Goal: Obtain resource: Obtain resource

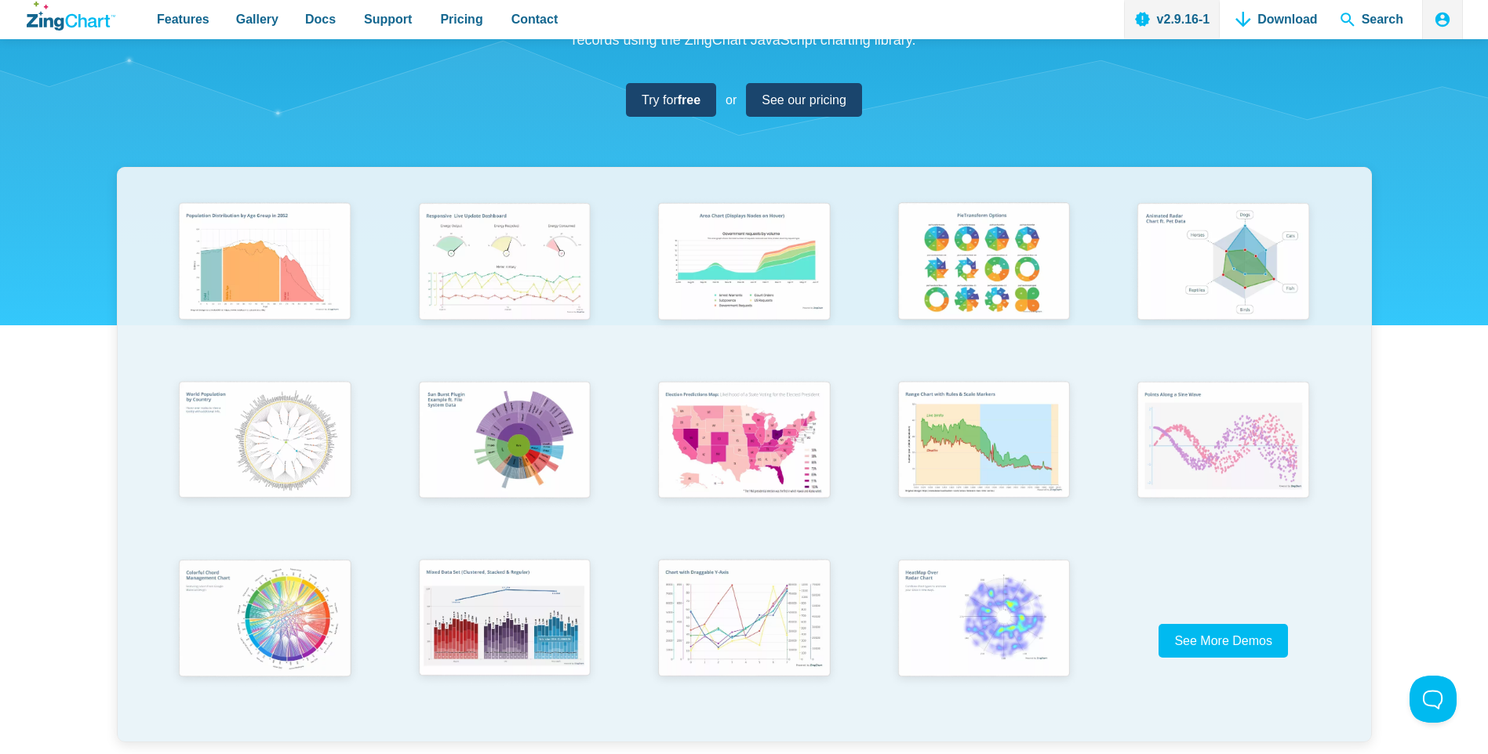
scroll to position [235, 0]
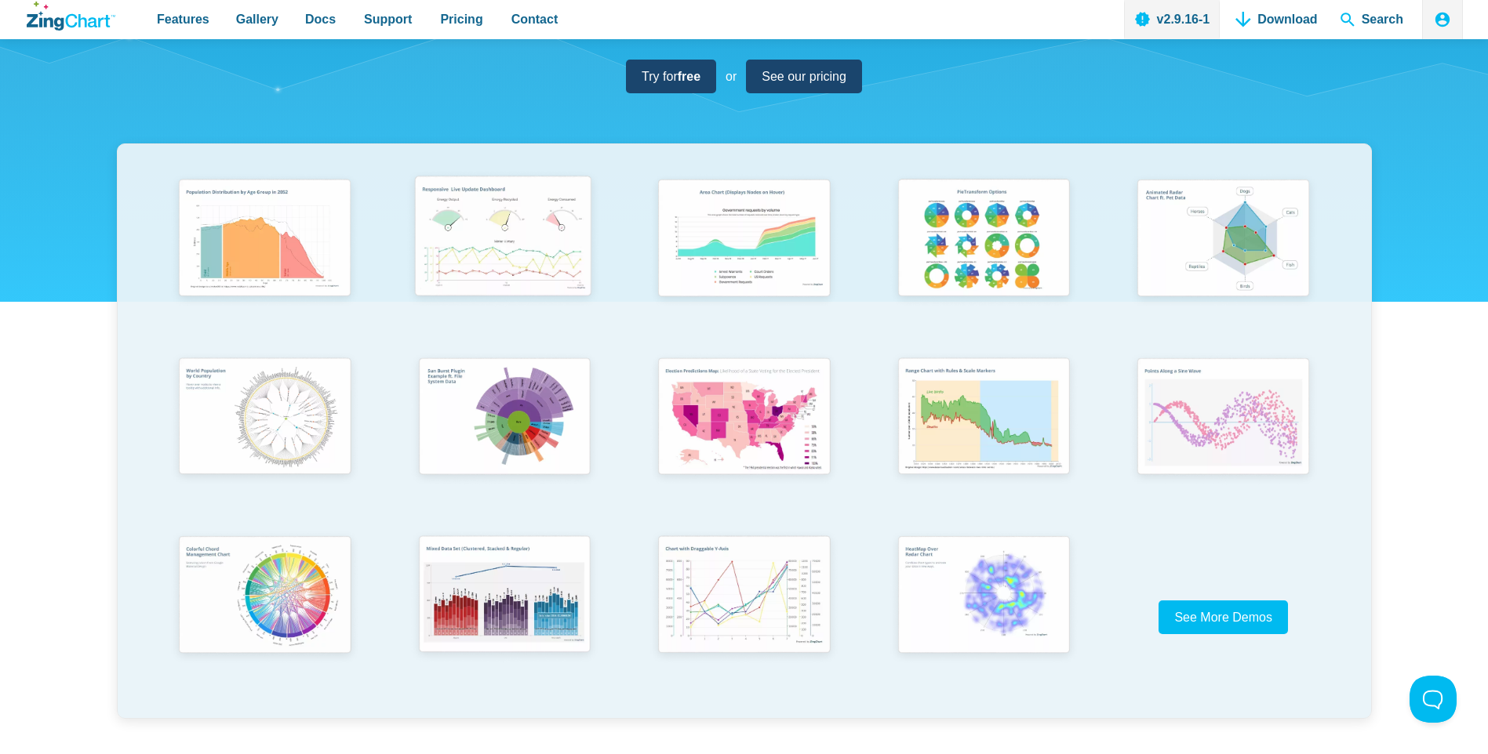
click at [507, 243] on img "App Content" at bounding box center [503, 239] width 198 height 141
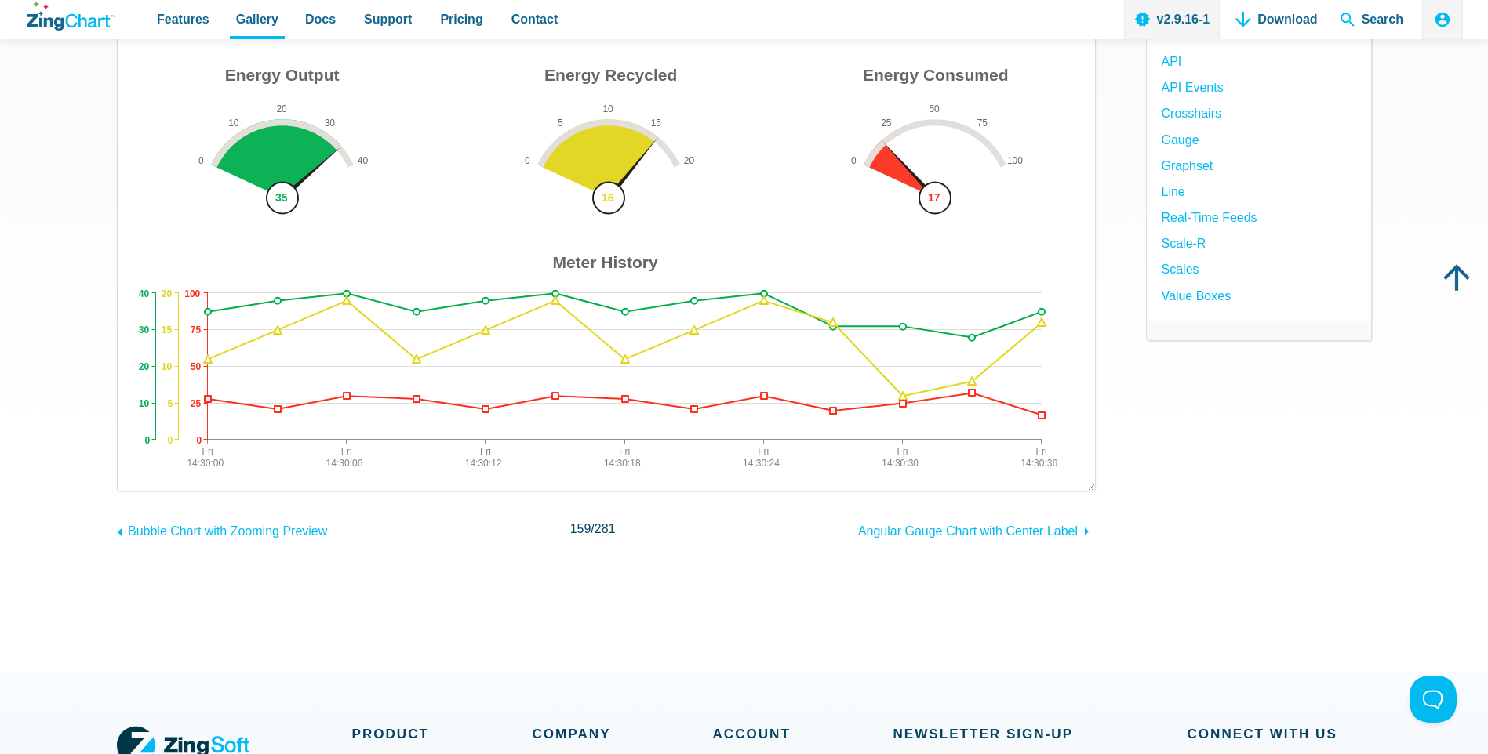
scroll to position [235, 0]
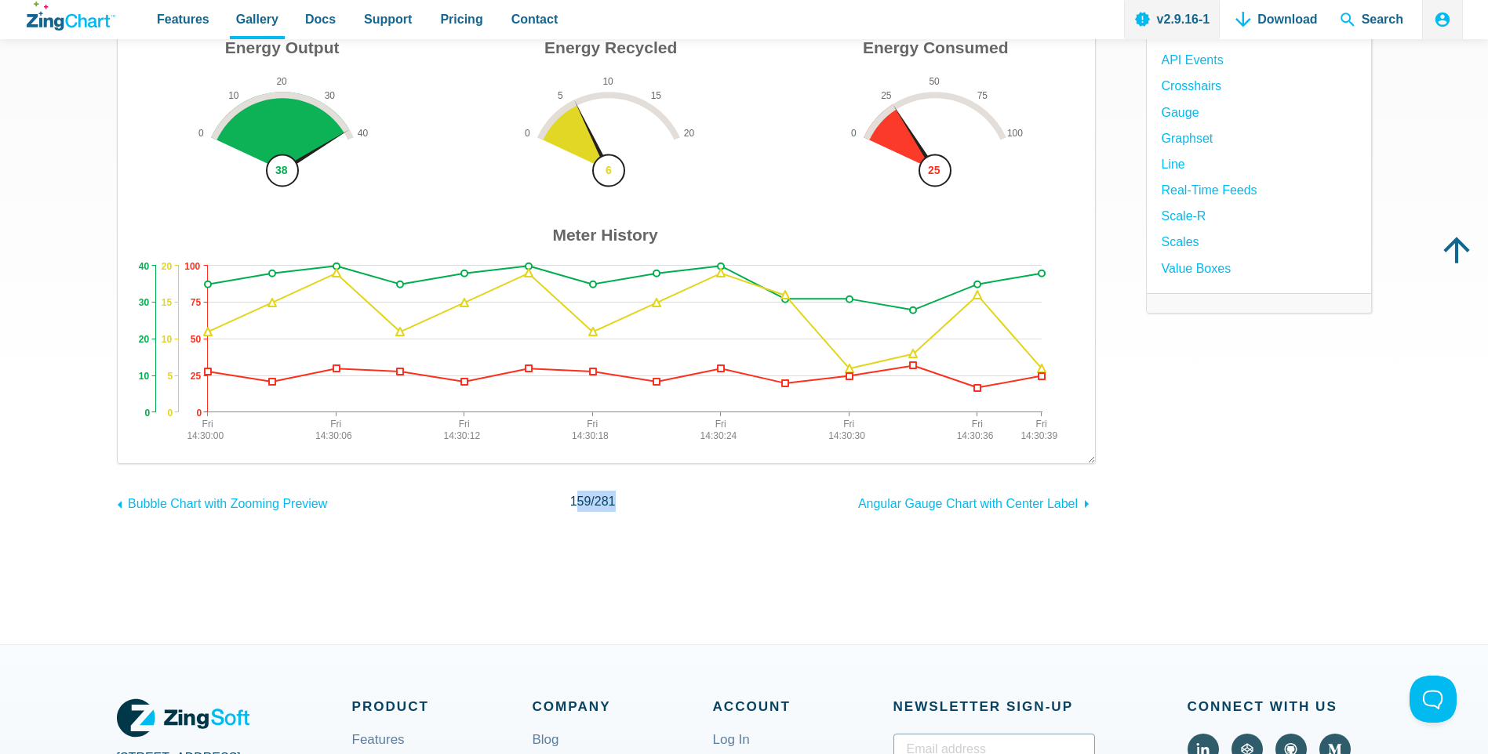
drag, startPoint x: 577, startPoint y: 502, endPoint x: 641, endPoint y: 498, distance: 63.6
click at [641, 498] on div "Bubble Chart with Zooming Preview 159 / 281 Angular Gauge Chart with Center Lab…" at bounding box center [606, 501] width 979 height 25
drag, startPoint x: 641, startPoint y: 498, endPoint x: 629, endPoint y: 511, distance: 17.2
click at [627, 511] on div "Bubble Chart with Zooming Preview 159 / 281 Angular Gauge Chart with Center Lab…" at bounding box center [606, 501] width 979 height 25
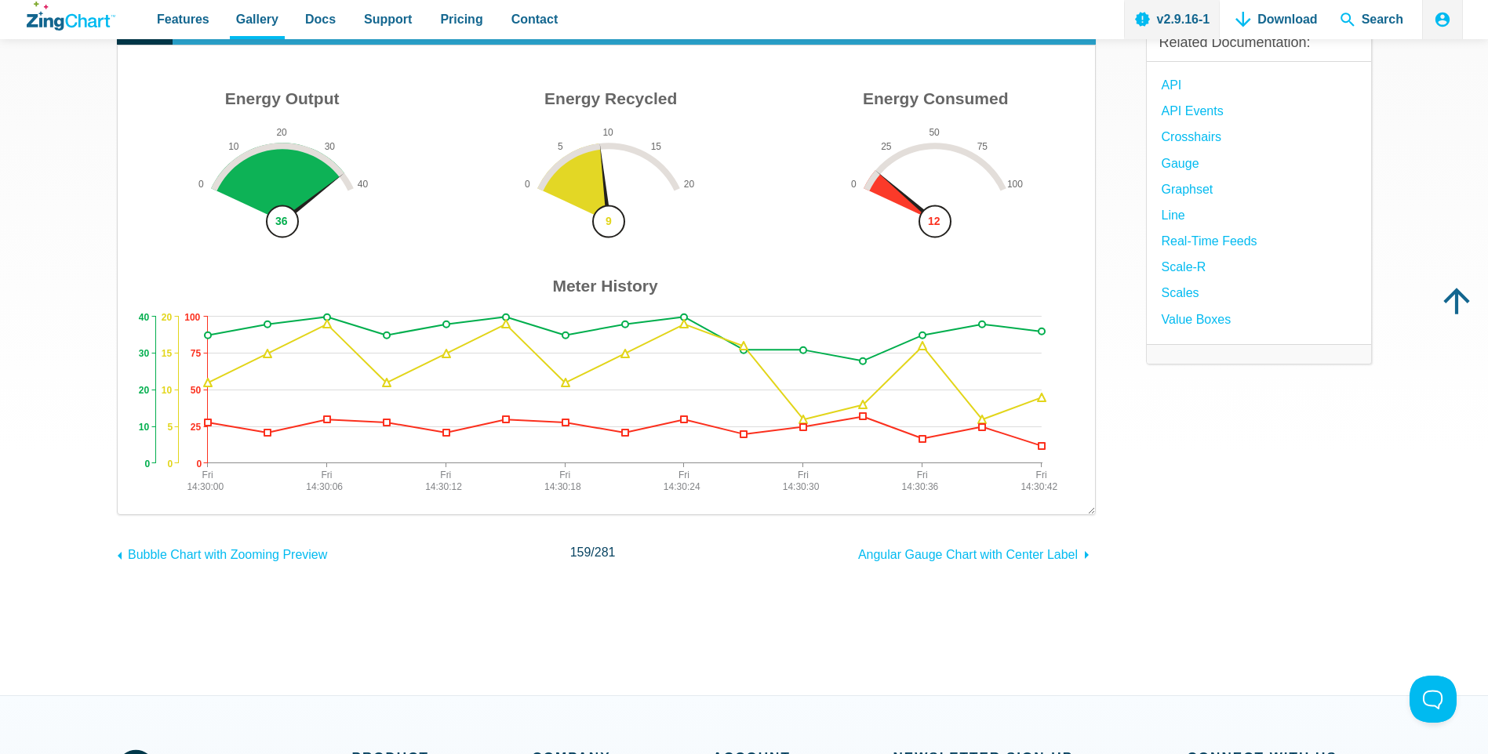
scroll to position [157, 0]
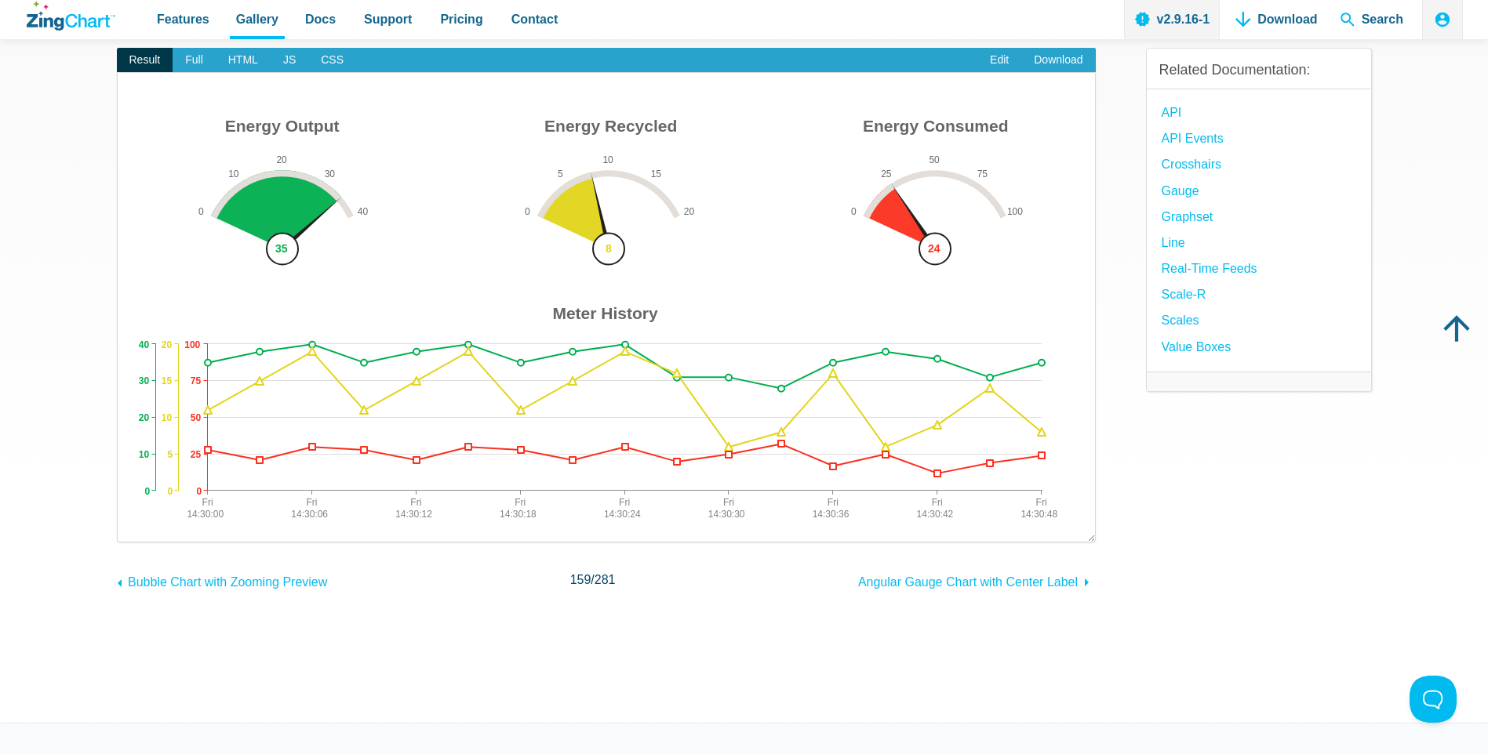
drag, startPoint x: 546, startPoint y: 311, endPoint x: 717, endPoint y: 317, distance: 171.1
click at [133, 526] on area "Meter History" at bounding box center [133, 526] width 0 height 0
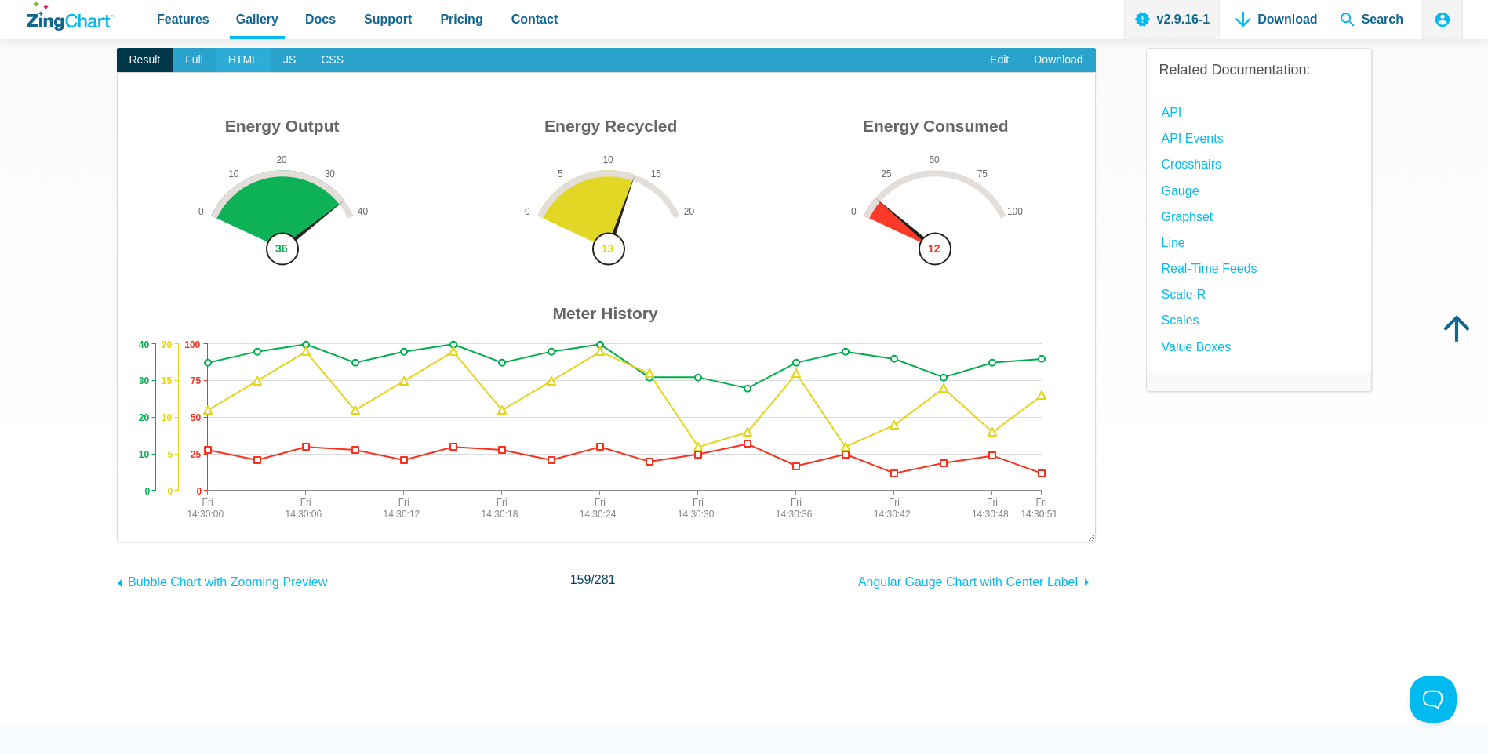
click at [238, 48] on span "HTML" at bounding box center [243, 60] width 55 height 25
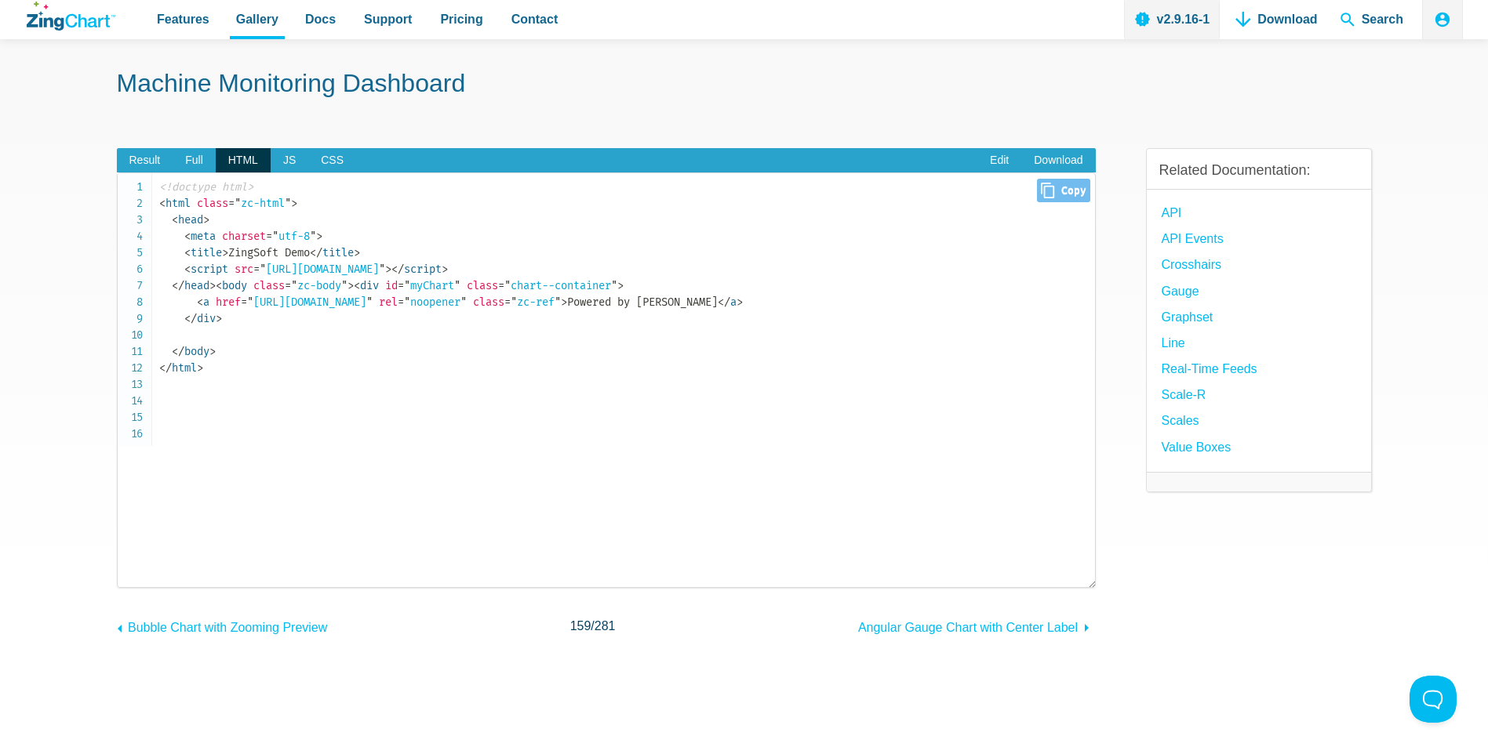
scroll to position [0, 0]
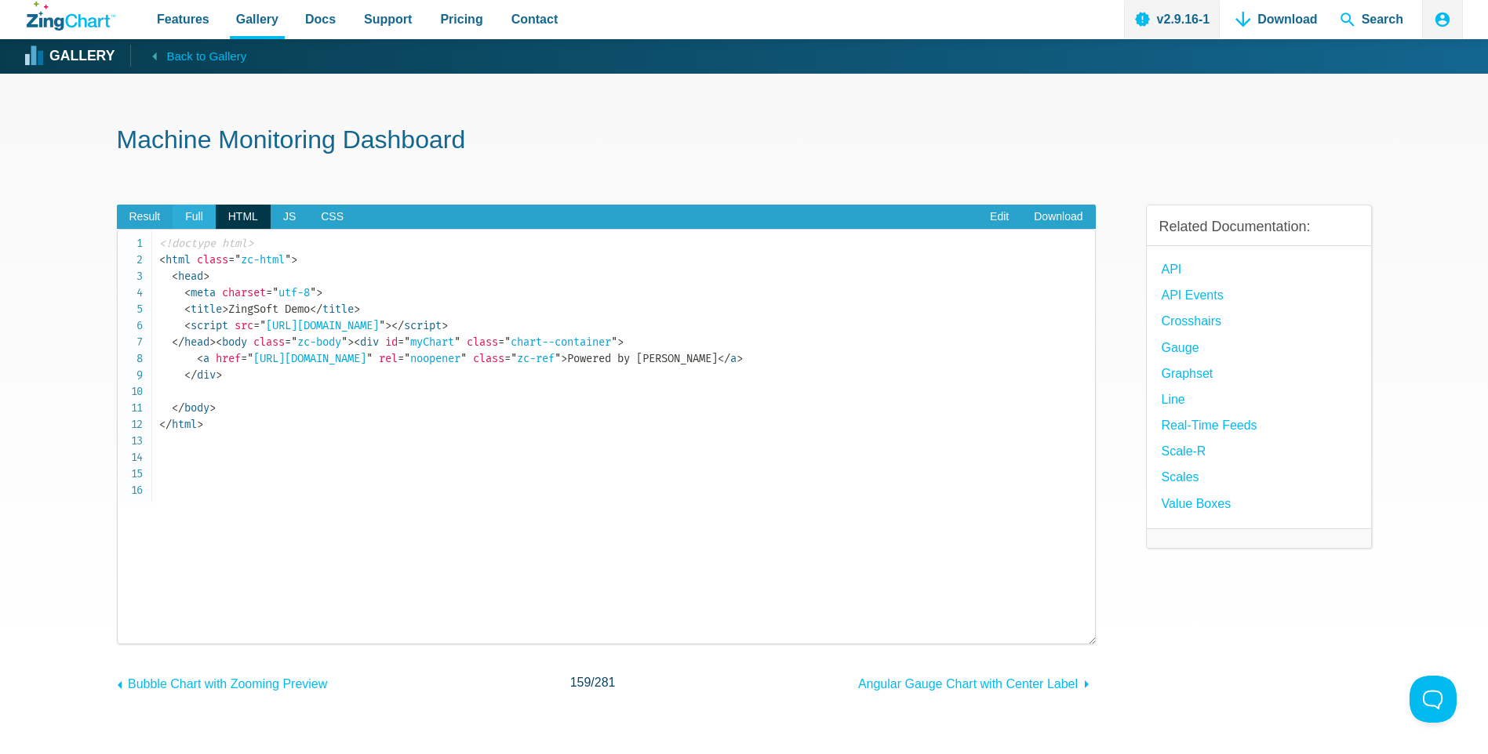
click at [194, 220] on span "Full" at bounding box center [194, 217] width 43 height 25
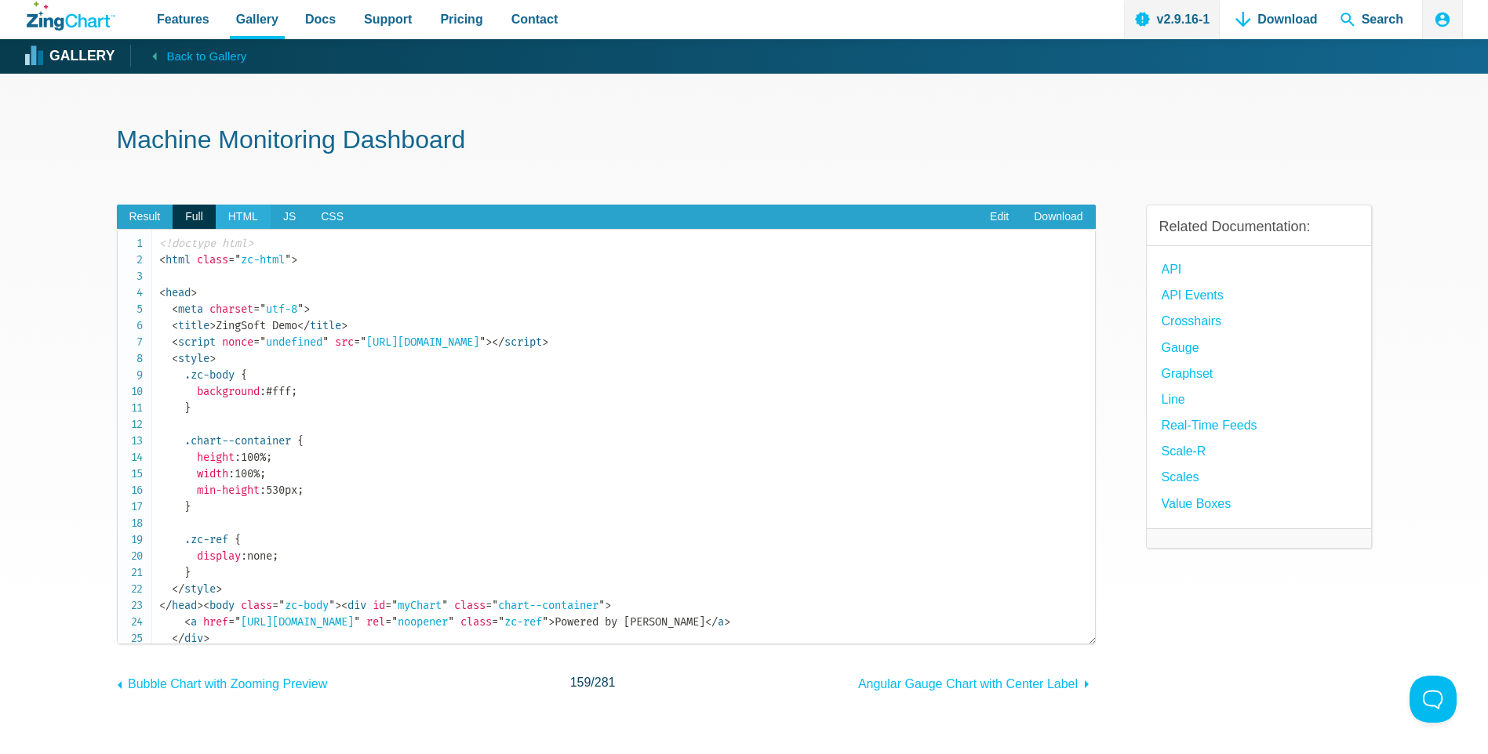
click at [234, 213] on span "HTML" at bounding box center [243, 217] width 55 height 25
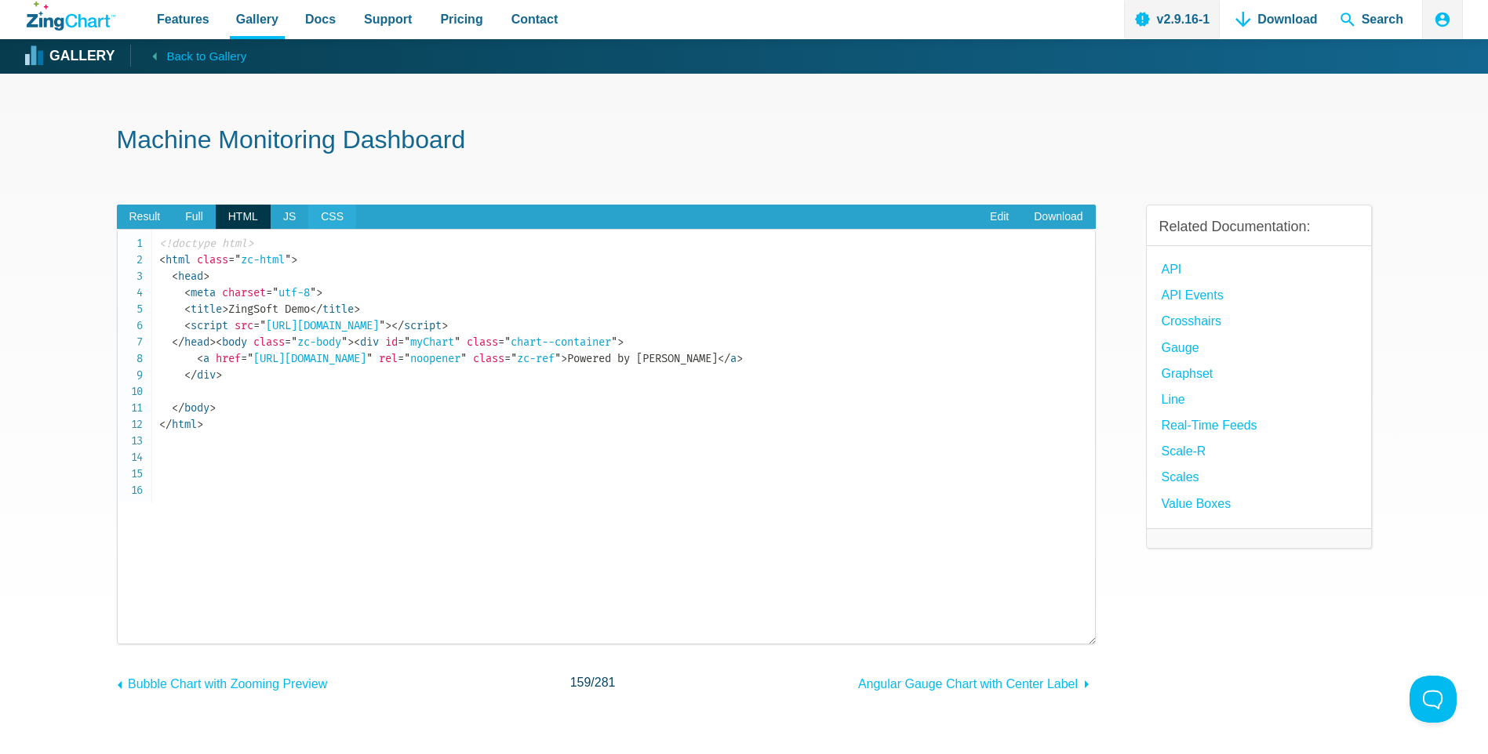
click at [341, 213] on span "CSS" at bounding box center [332, 217] width 48 height 25
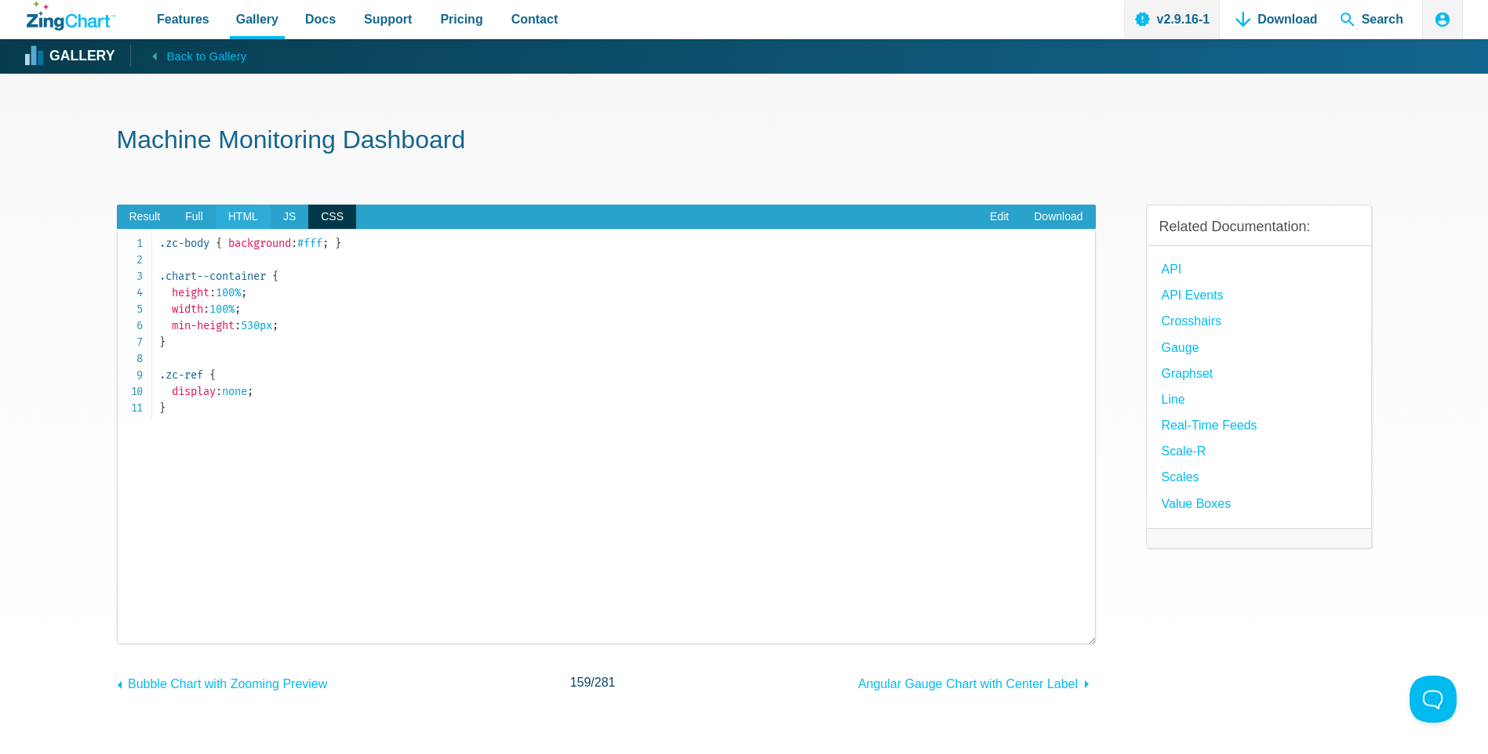
click at [229, 223] on span "HTML" at bounding box center [243, 217] width 55 height 25
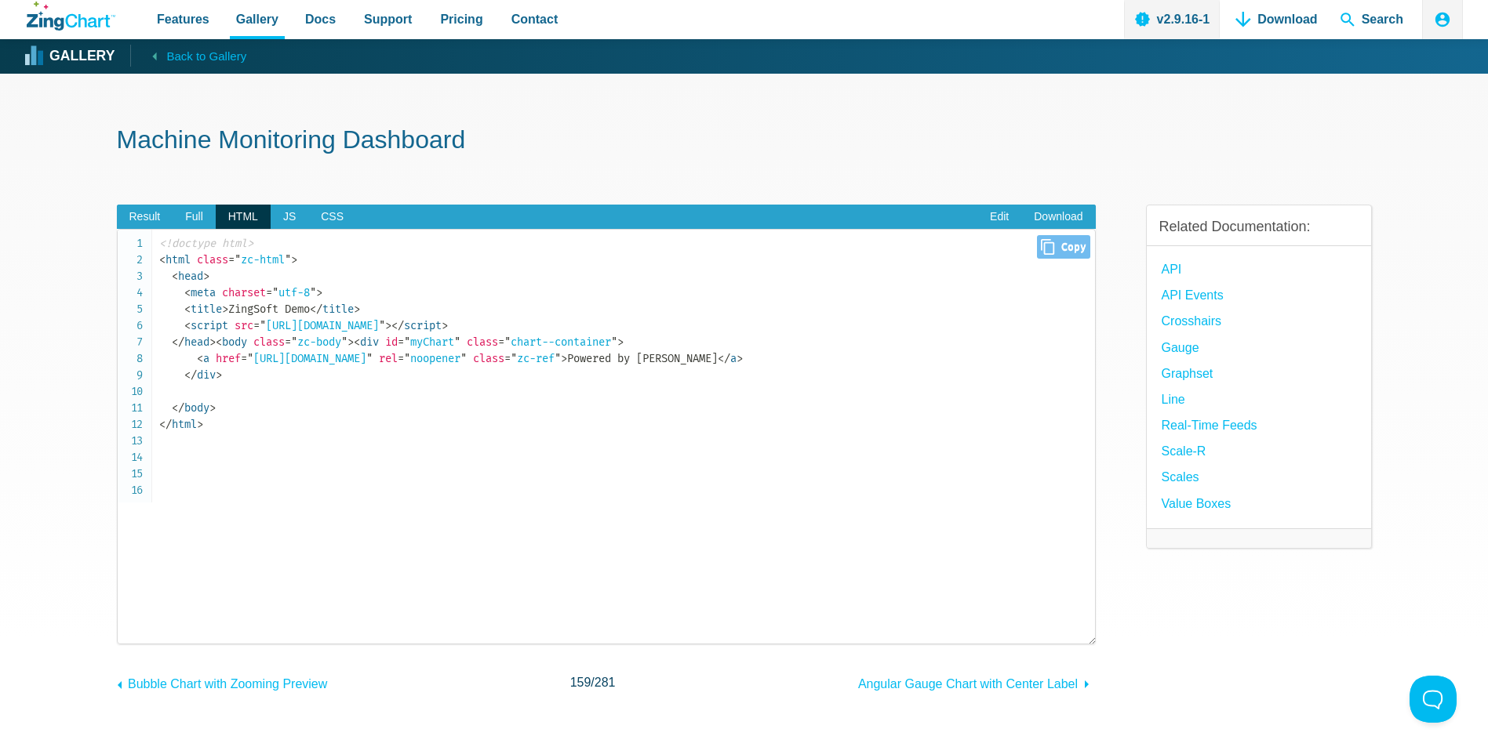
drag, startPoint x: 171, startPoint y: 404, endPoint x: 256, endPoint y: 449, distance: 96.8
click at [256, 433] on code "<!doctype html> < html class = " zc-html " > < head > < meta charset = " utf-8 …" at bounding box center [627, 334] width 936 height 198
copy code "< div id = " myChart " class = " chart--container " > < a href = " [URL][DOMAIN…"
click at [143, 213] on span "Result" at bounding box center [145, 217] width 56 height 25
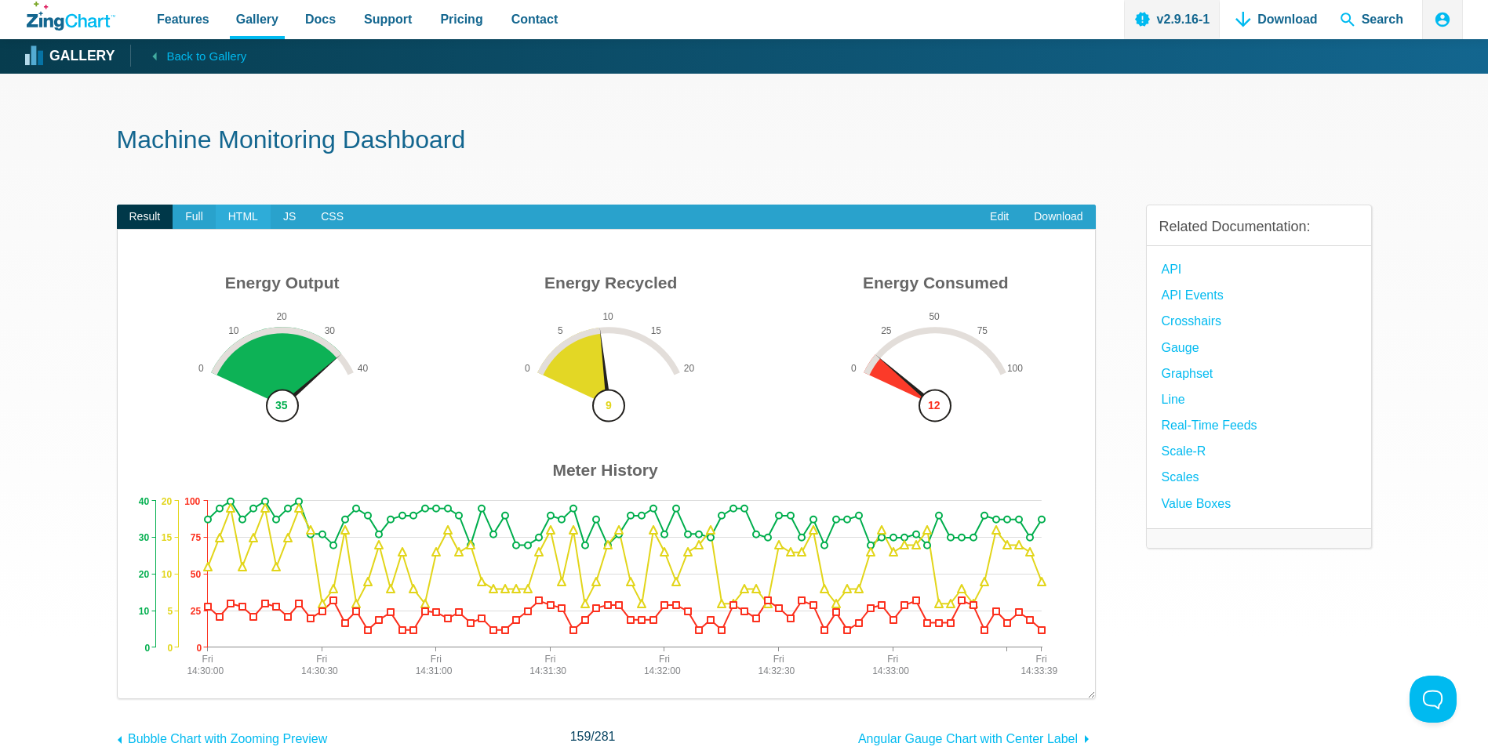
click at [251, 219] on span "HTML" at bounding box center [243, 217] width 55 height 25
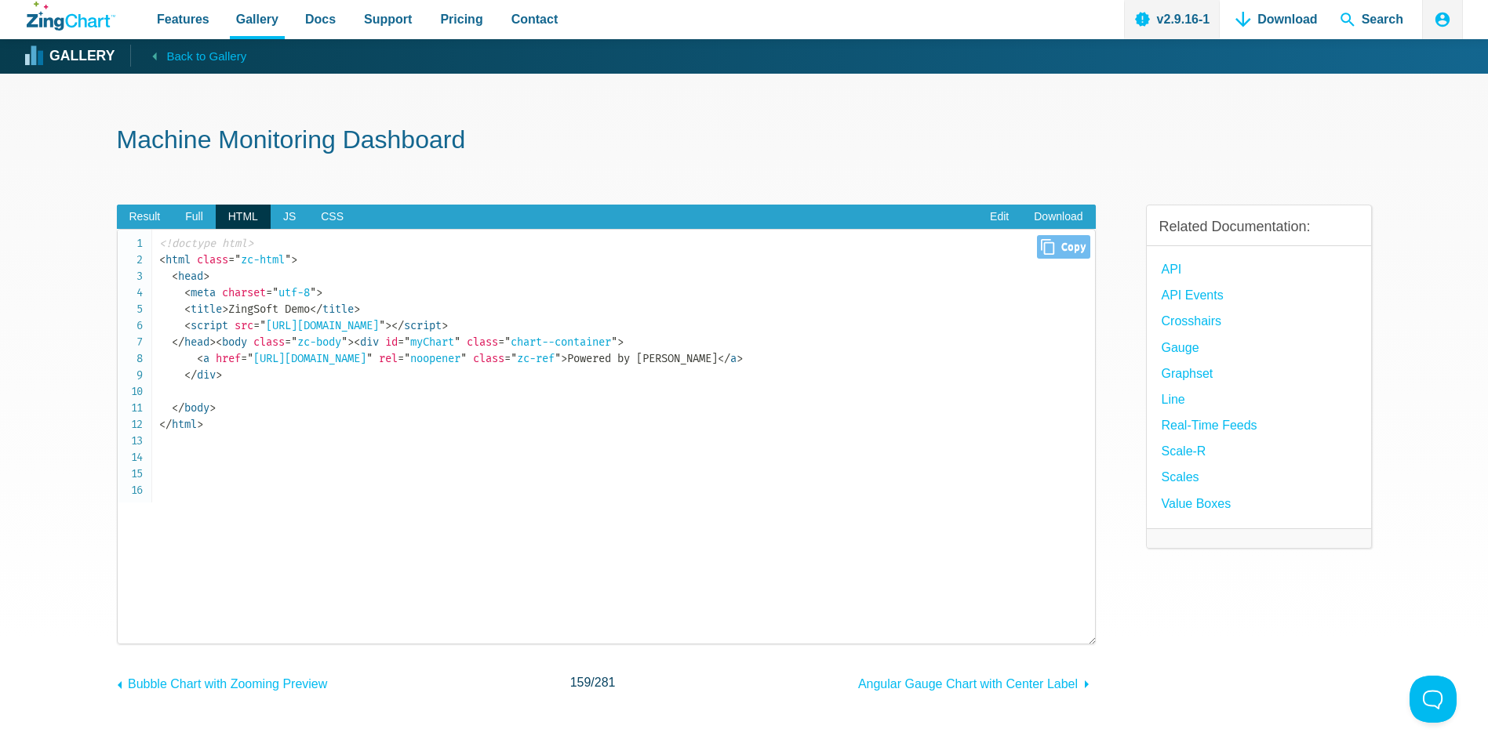
click at [233, 433] on code "<!doctype html> < html class = " zc-html " > < head > < meta charset = " utf-8 …" at bounding box center [627, 334] width 936 height 198
drag, startPoint x: 246, startPoint y: 446, endPoint x: 180, endPoint y: 397, distance: 82.3
click at [180, 397] on code "<!doctype html> < html class = " zc-html " > < head > < meta charset = " utf-8 …" at bounding box center [627, 334] width 936 height 198
copy code "< div id = " myChart " class = " chart--container " > < a href = " [URL][DOMAIN…"
click at [385, 319] on span "= " [URL][DOMAIN_NAME] "" at bounding box center [319, 325] width 132 height 13
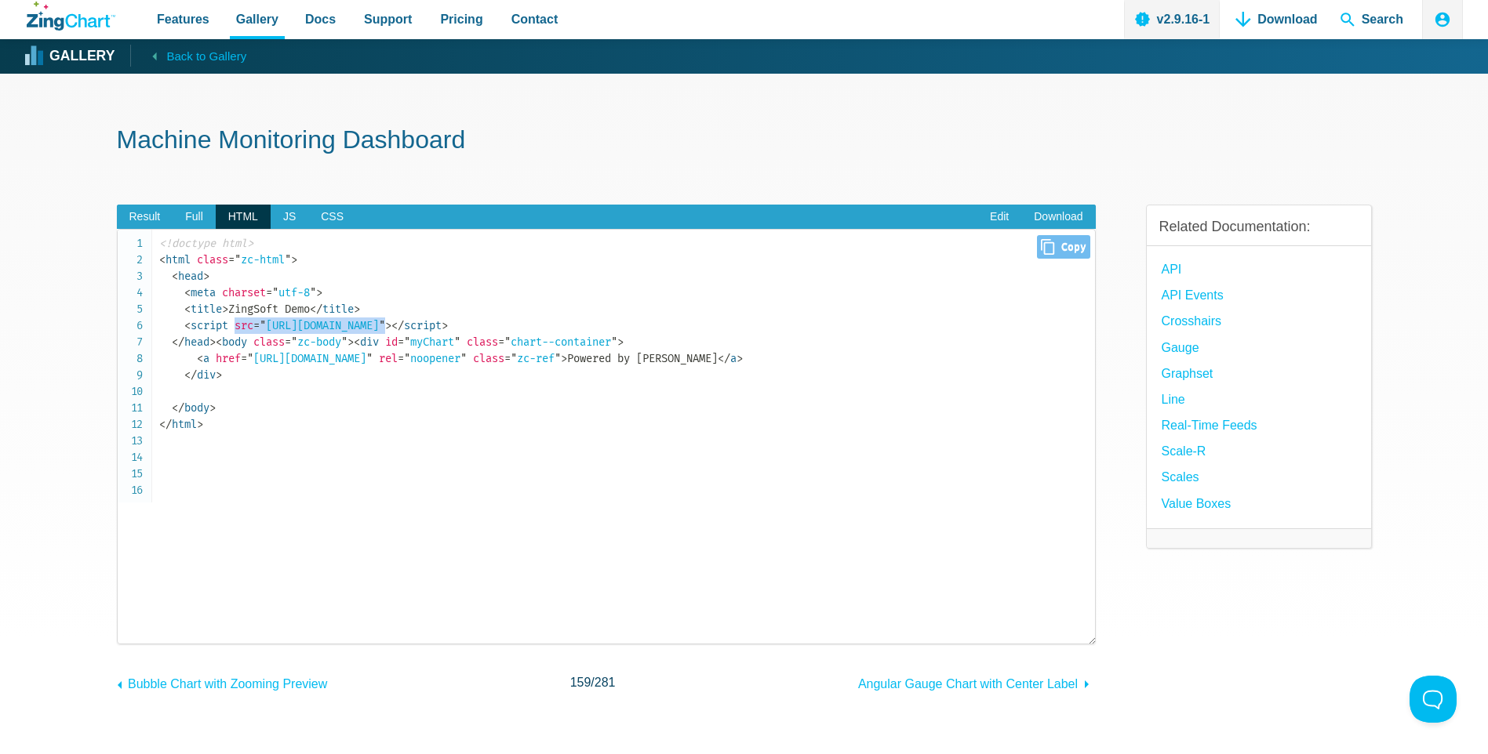
drag, startPoint x: 238, startPoint y: 325, endPoint x: 552, endPoint y: 325, distance: 314.5
click at [391, 325] on span "< script src = " [URL][DOMAIN_NAME] " >" at bounding box center [287, 325] width 207 height 13
click at [291, 215] on span "JS" at bounding box center [290, 217] width 38 height 25
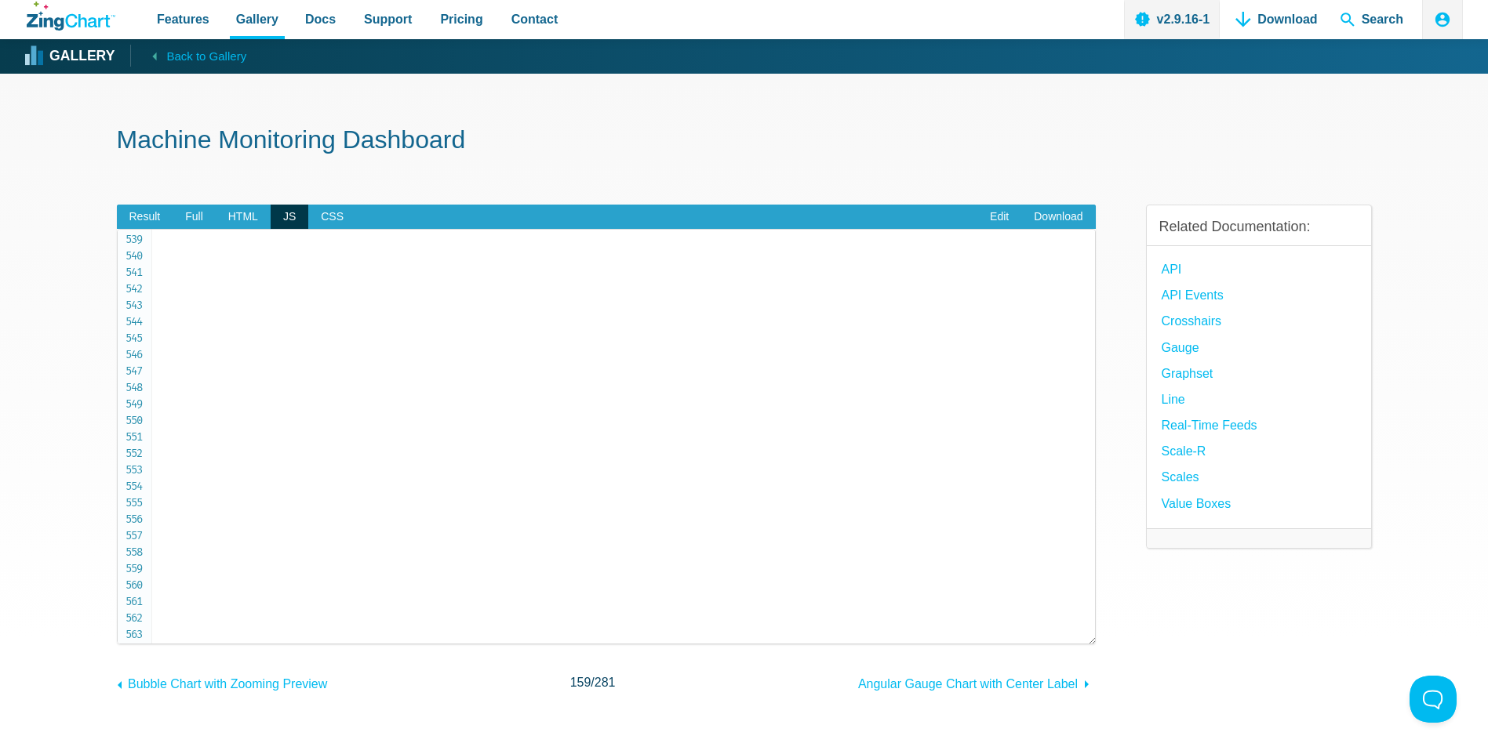
scroll to position [8919, 0]
click at [237, 227] on span "HTML" at bounding box center [243, 217] width 55 height 25
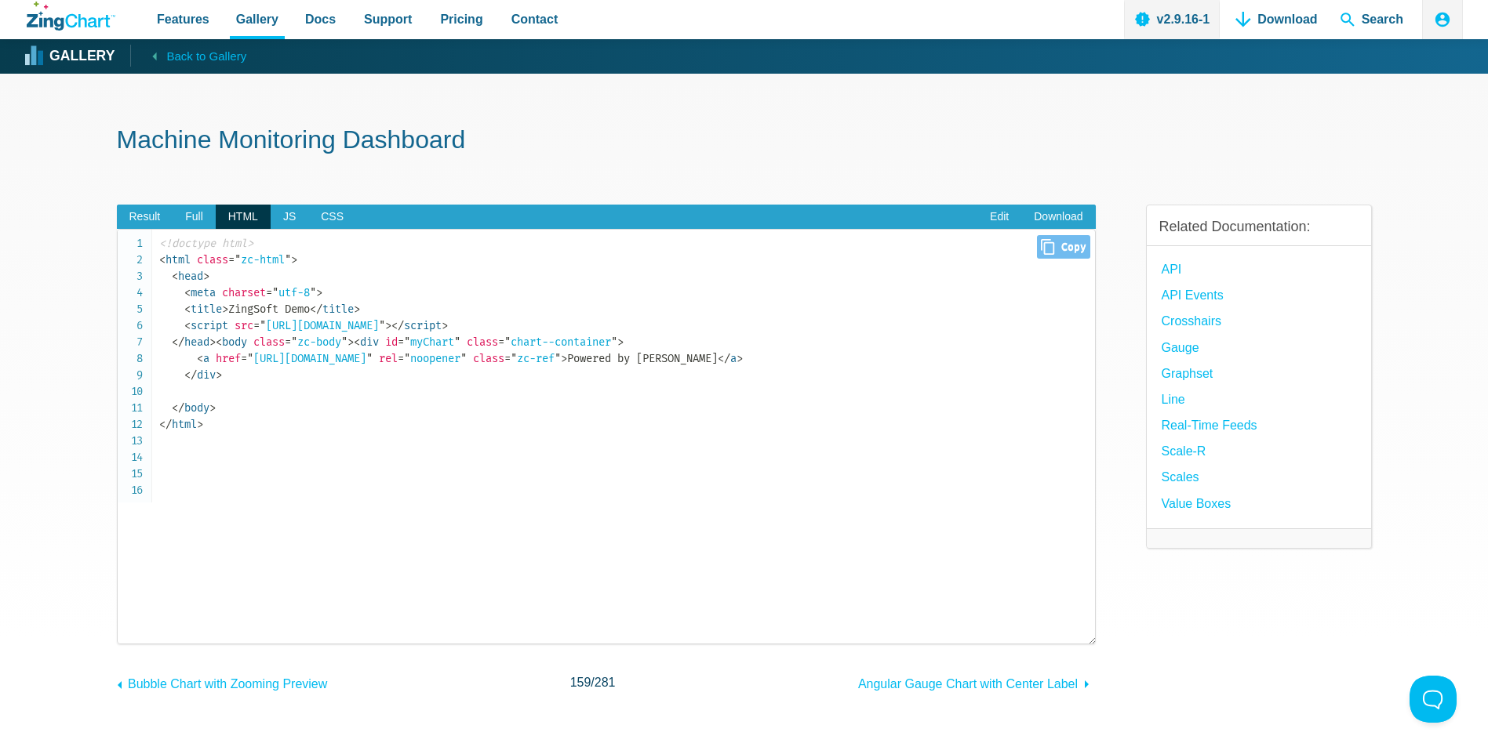
click at [349, 378] on code "<!doctype html> < html class = " zc-html " > < head > < meta charset = " utf-8 …" at bounding box center [627, 334] width 936 height 198
drag, startPoint x: 637, startPoint y: 322, endPoint x: 183, endPoint y: 322, distance: 454.1
click at [183, 322] on code "<!doctype html> < html class = " zc-html " > < head > < meta charset = " utf-8 …" at bounding box center [627, 334] width 936 height 198
copy code "< script src = " [URL][DOMAIN_NAME] " > </ script >"
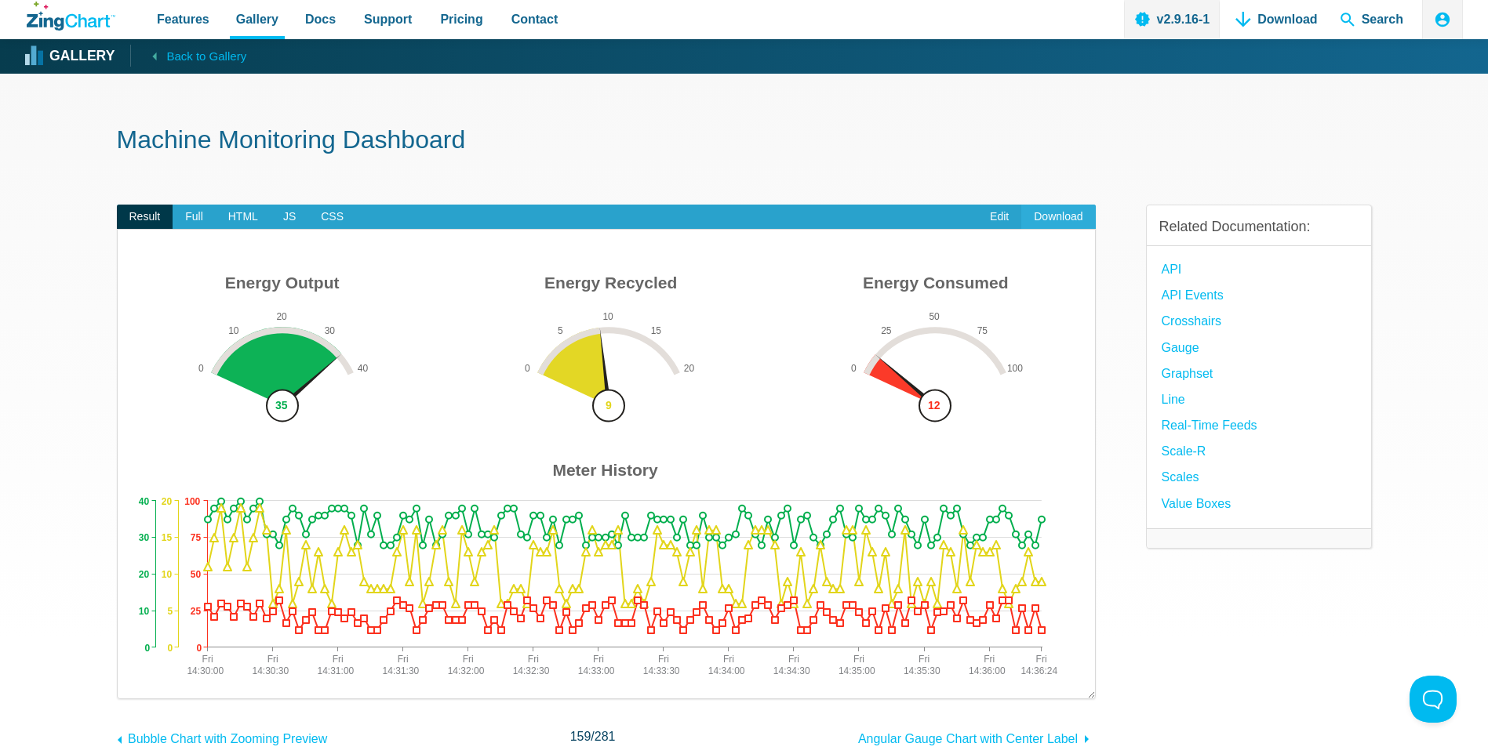
click at [1066, 213] on link "Download" at bounding box center [1058, 217] width 74 height 25
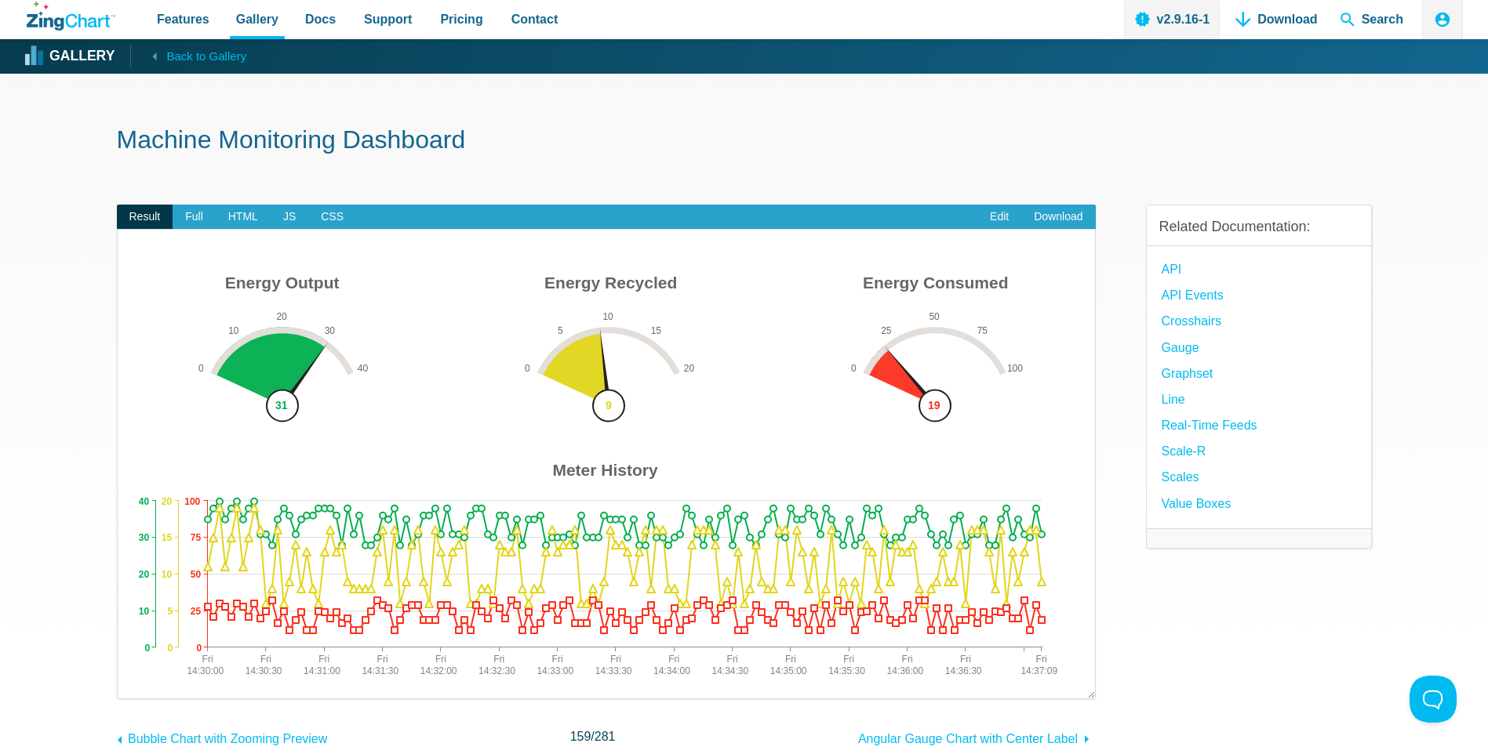
click at [228, 201] on div "Result Full HTML JS CSS Edit Download ​ Powered by ZingChart Energy Output 0 10…" at bounding box center [606, 465] width 979 height 570
click at [228, 217] on span "HTML" at bounding box center [243, 217] width 55 height 25
